Goal: Task Accomplishment & Management: Manage account settings

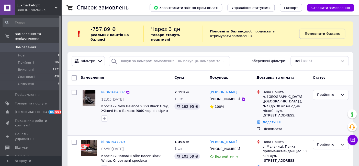
click at [292, 127] on div "Післяплата" at bounding box center [286, 129] width 46 height 5
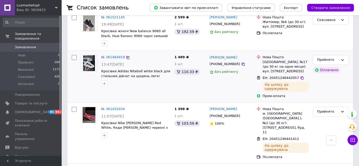
scroll to position [170, 0]
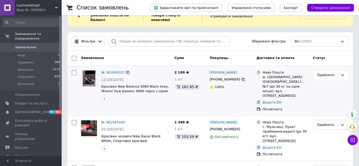
scroll to position [28, 0]
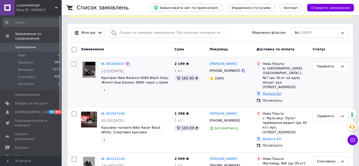
click at [264, 92] on link "Додати ЕН" at bounding box center [272, 94] width 19 height 4
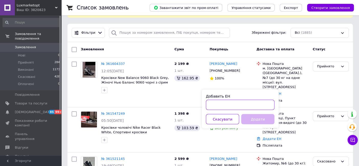
paste input "20451247227436"
type input "20451247227436"
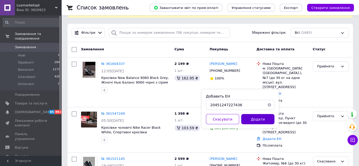
click at [254, 116] on button "Додати" at bounding box center [257, 119] width 33 height 10
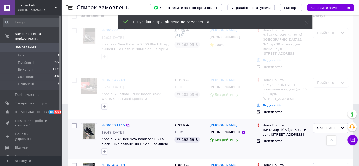
scroll to position [57, 0]
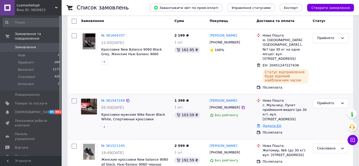
click at [272, 124] on link "Додати ЕН" at bounding box center [272, 126] width 19 height 4
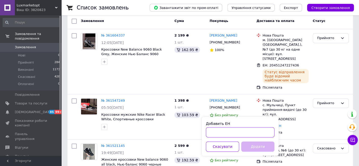
paste input "20451247226721"
type input "20451247226721"
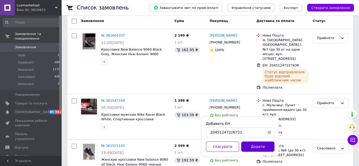
click at [245, 143] on button "Додати" at bounding box center [257, 147] width 33 height 10
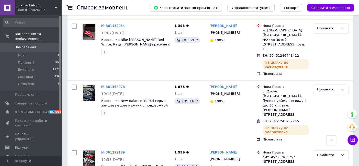
scroll to position [300, 0]
